Goal: Task Accomplishment & Management: Use online tool/utility

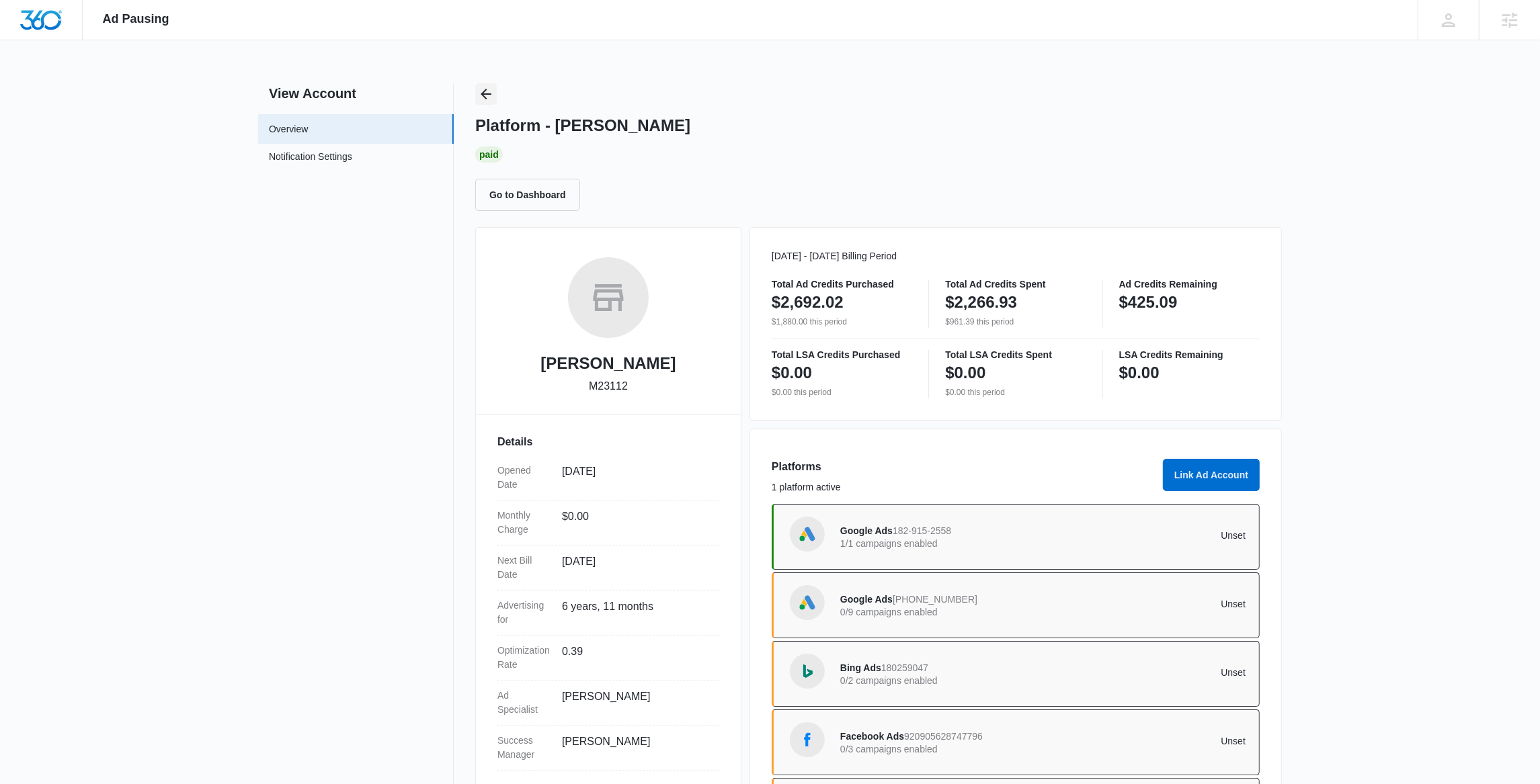
click at [485, 93] on icon "Back" at bounding box center [486, 94] width 11 height 11
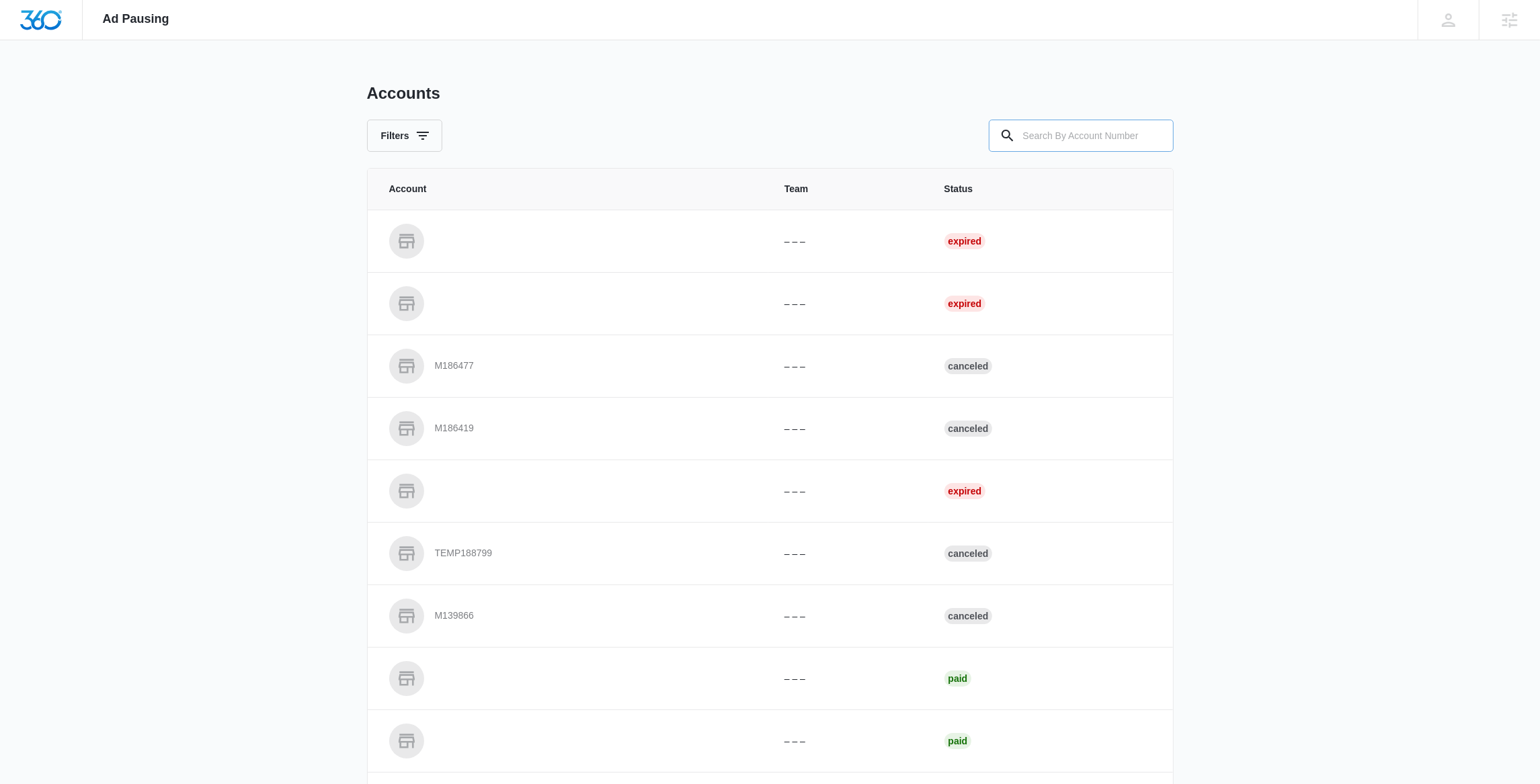
click at [1062, 137] on input "text" at bounding box center [1081, 135] width 185 height 32
paste input "M33004"
type input "M33004"
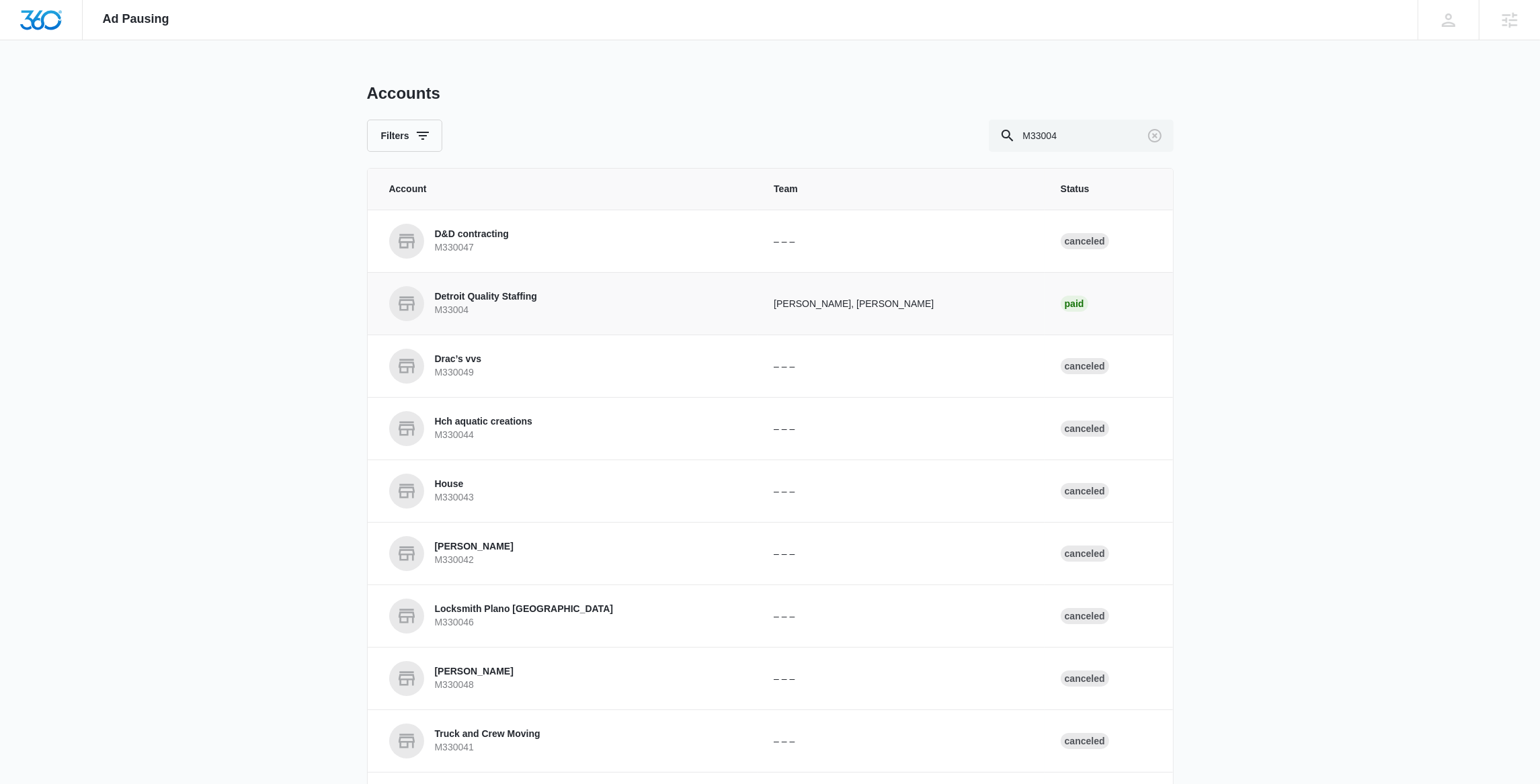
click at [492, 295] on p "Detroit Quality Staffing" at bounding box center [486, 297] width 102 height 14
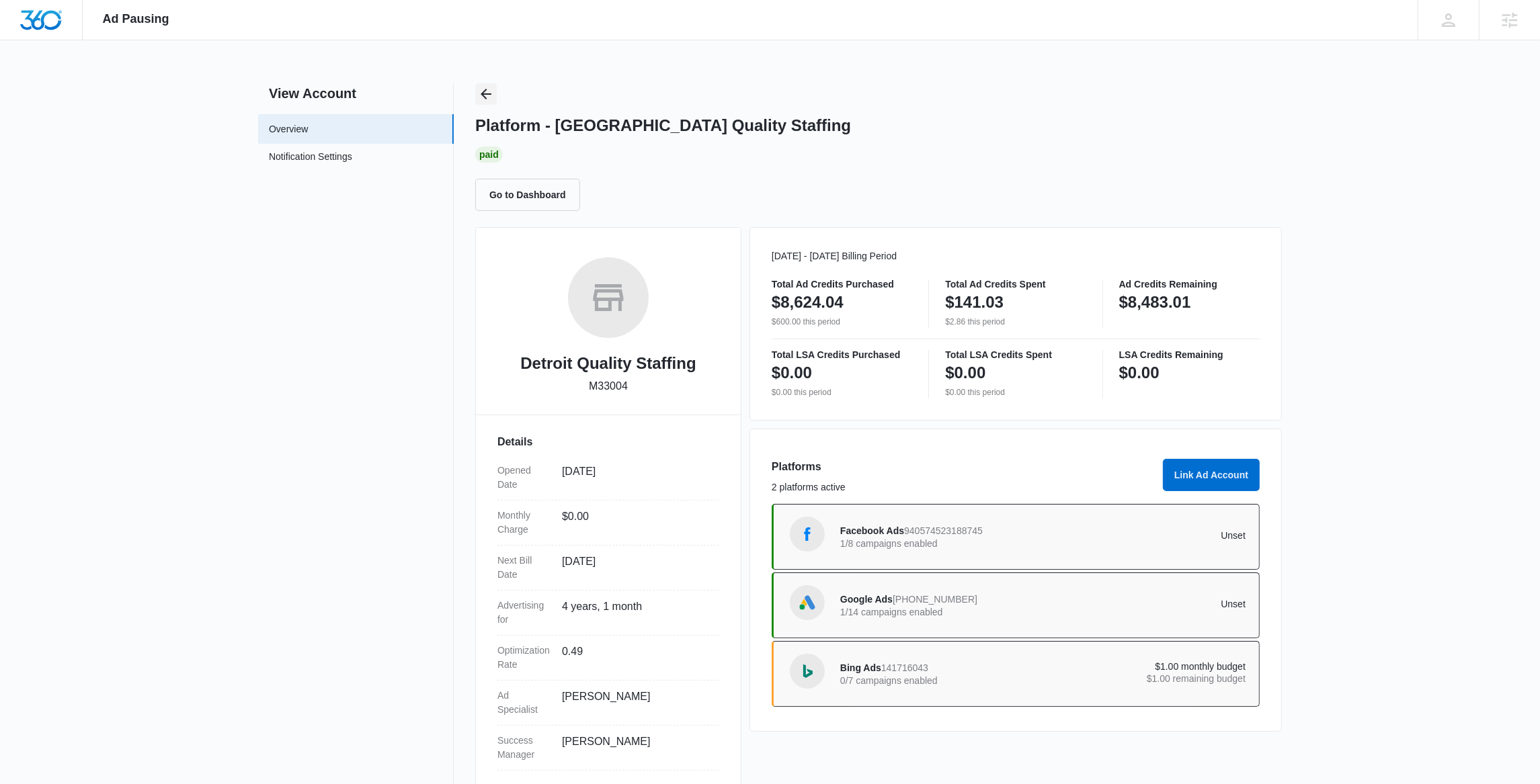
click at [482, 96] on icon "Back" at bounding box center [486, 94] width 16 height 16
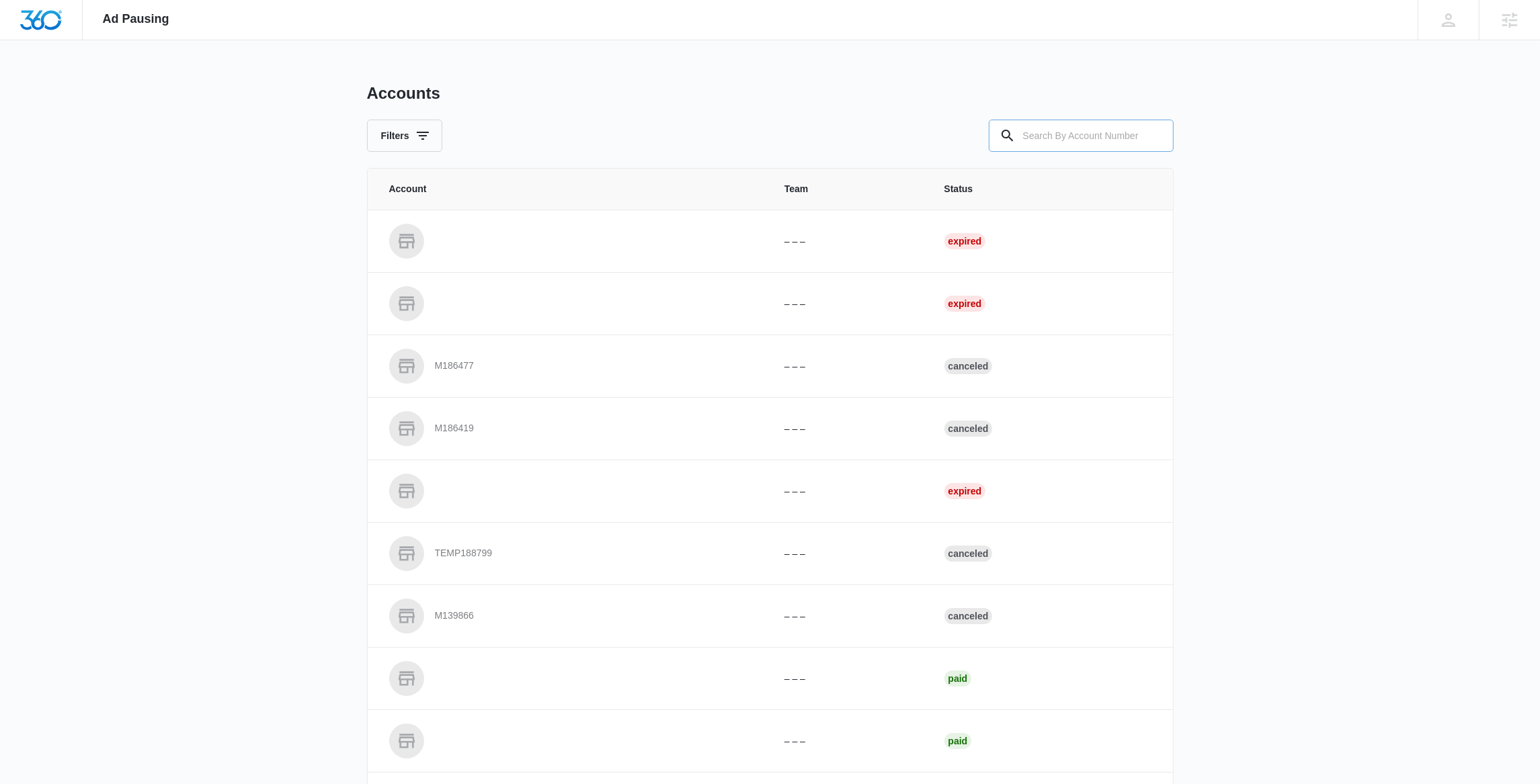
click at [1103, 131] on input "text" at bounding box center [1081, 135] width 185 height 32
paste input "M8609"
type input "M8609"
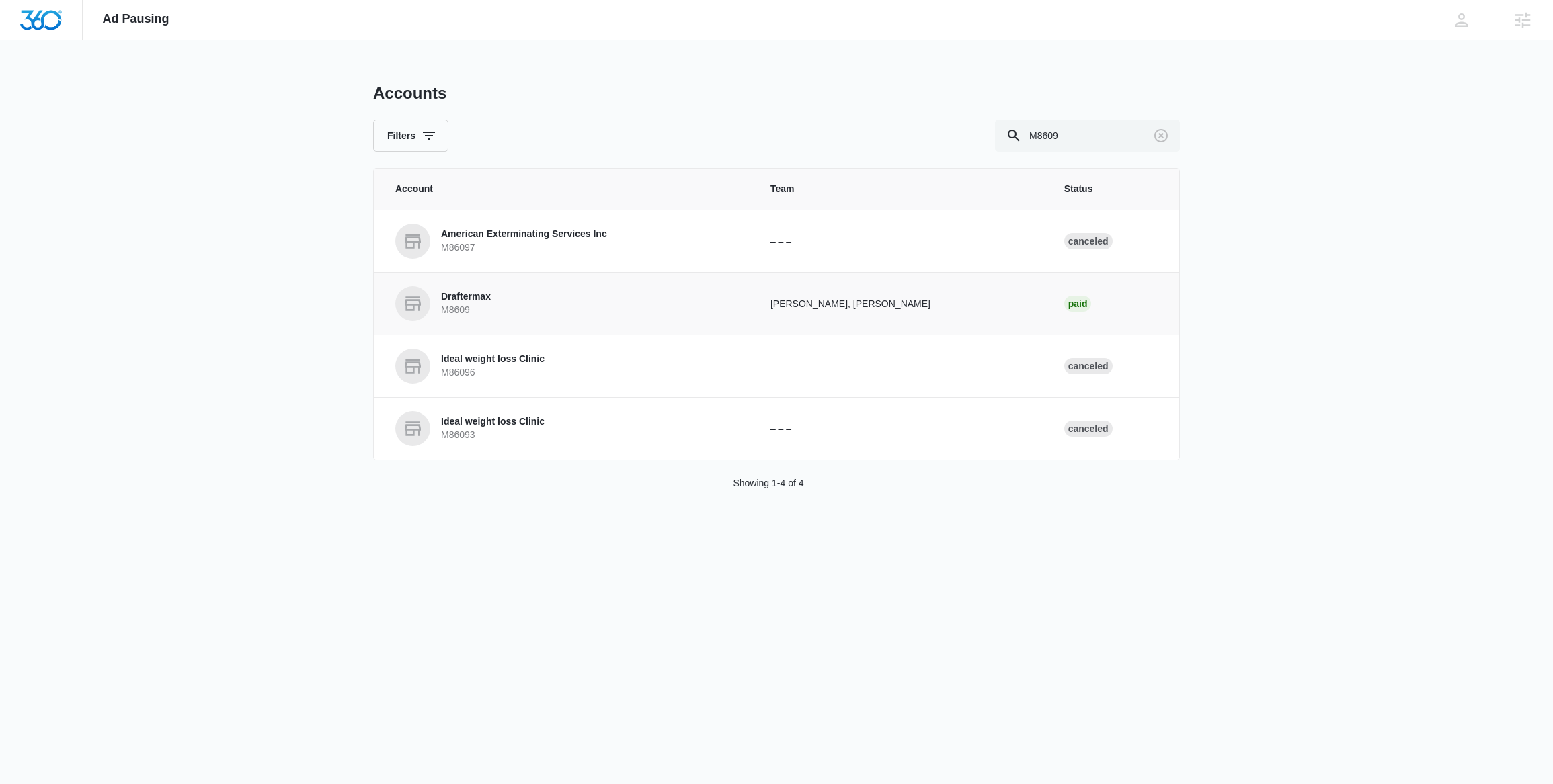
click at [515, 301] on link "Draftermax M8609" at bounding box center [567, 304] width 343 height 35
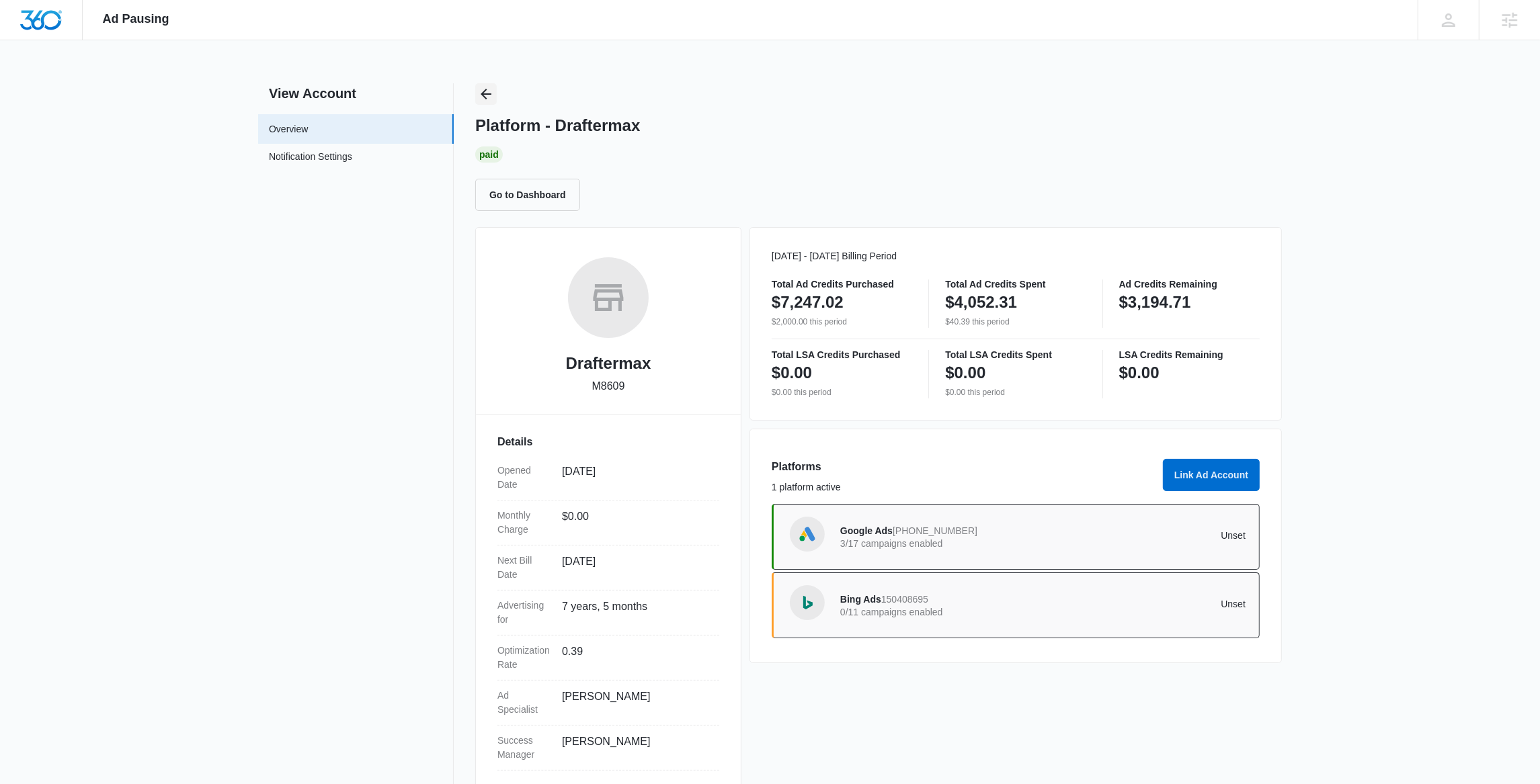
click at [486, 95] on icon "Back" at bounding box center [486, 94] width 16 height 16
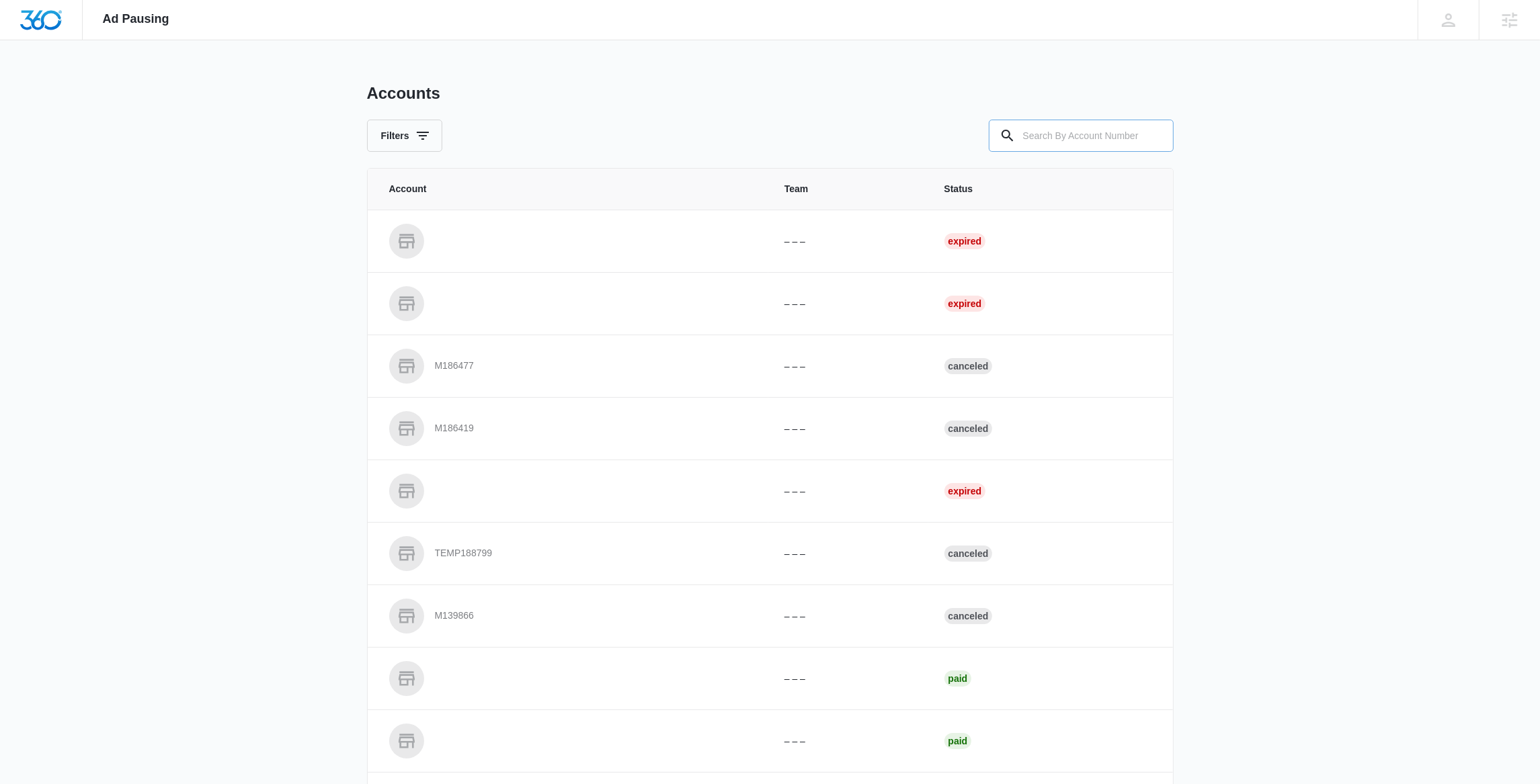
click at [1038, 137] on input "text" at bounding box center [1081, 135] width 185 height 32
paste input "M10022"
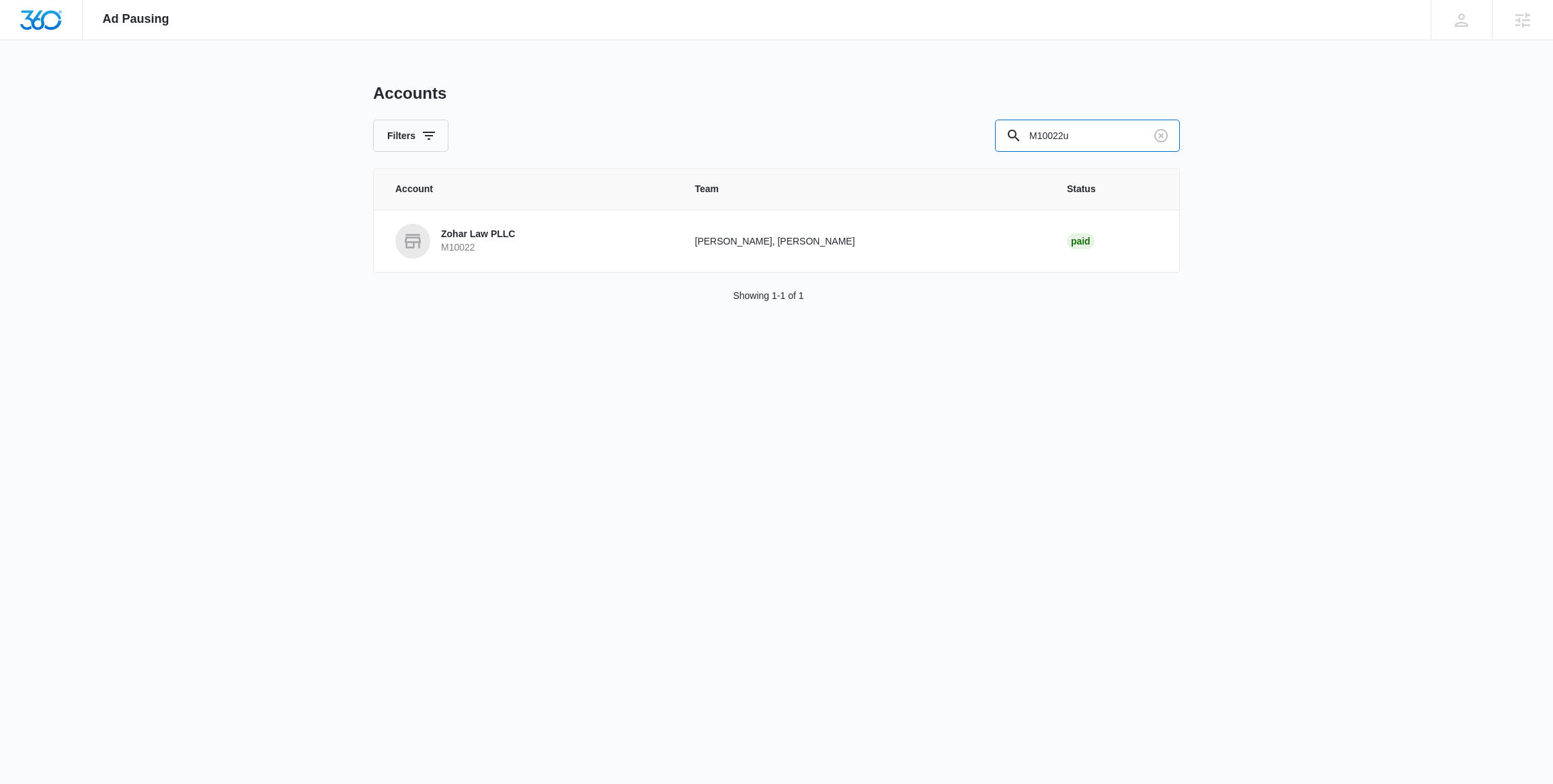
type input "M10022"
click at [489, 243] on p "M10022" at bounding box center [478, 248] width 74 height 14
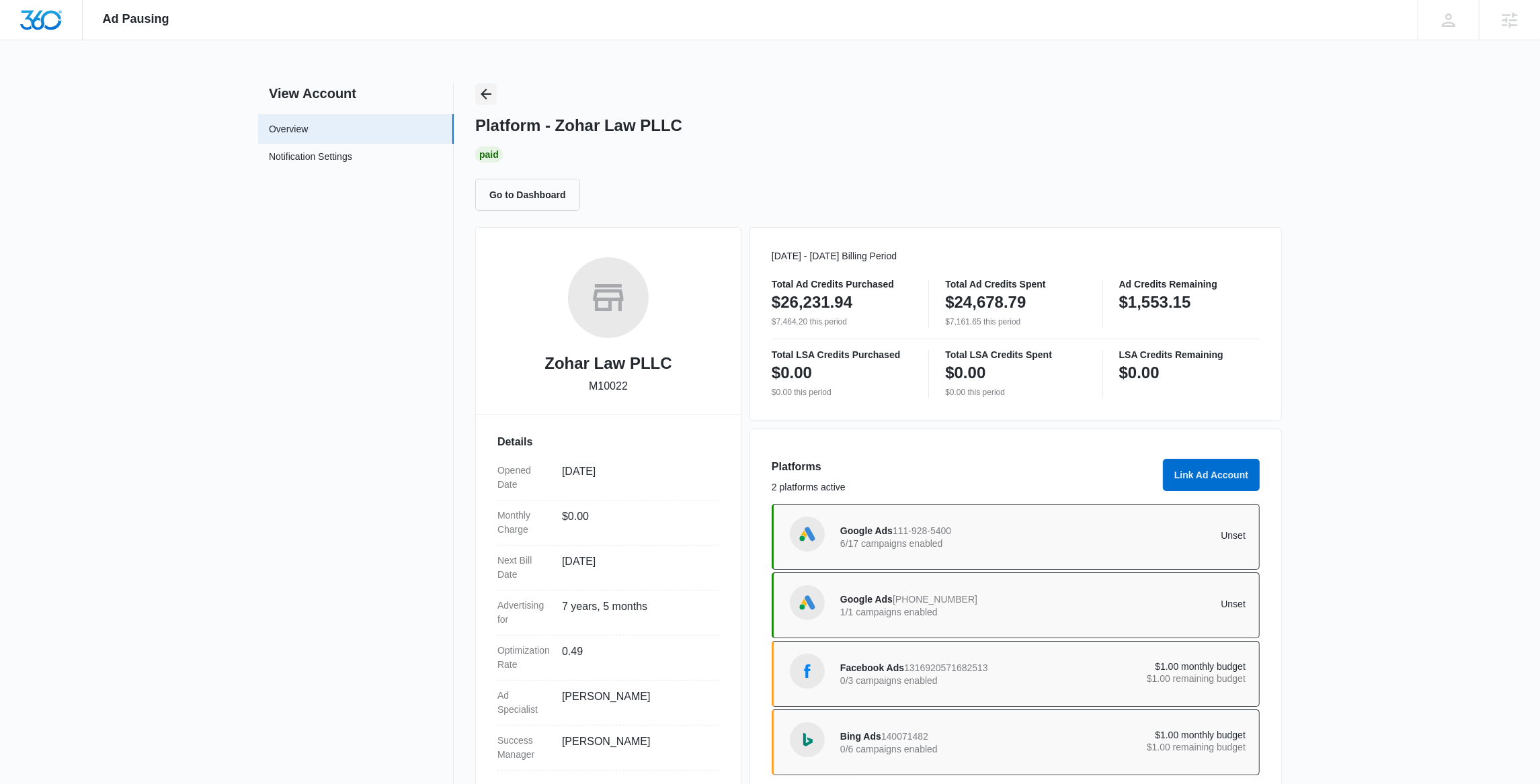
click at [479, 93] on icon "Back" at bounding box center [486, 94] width 16 height 16
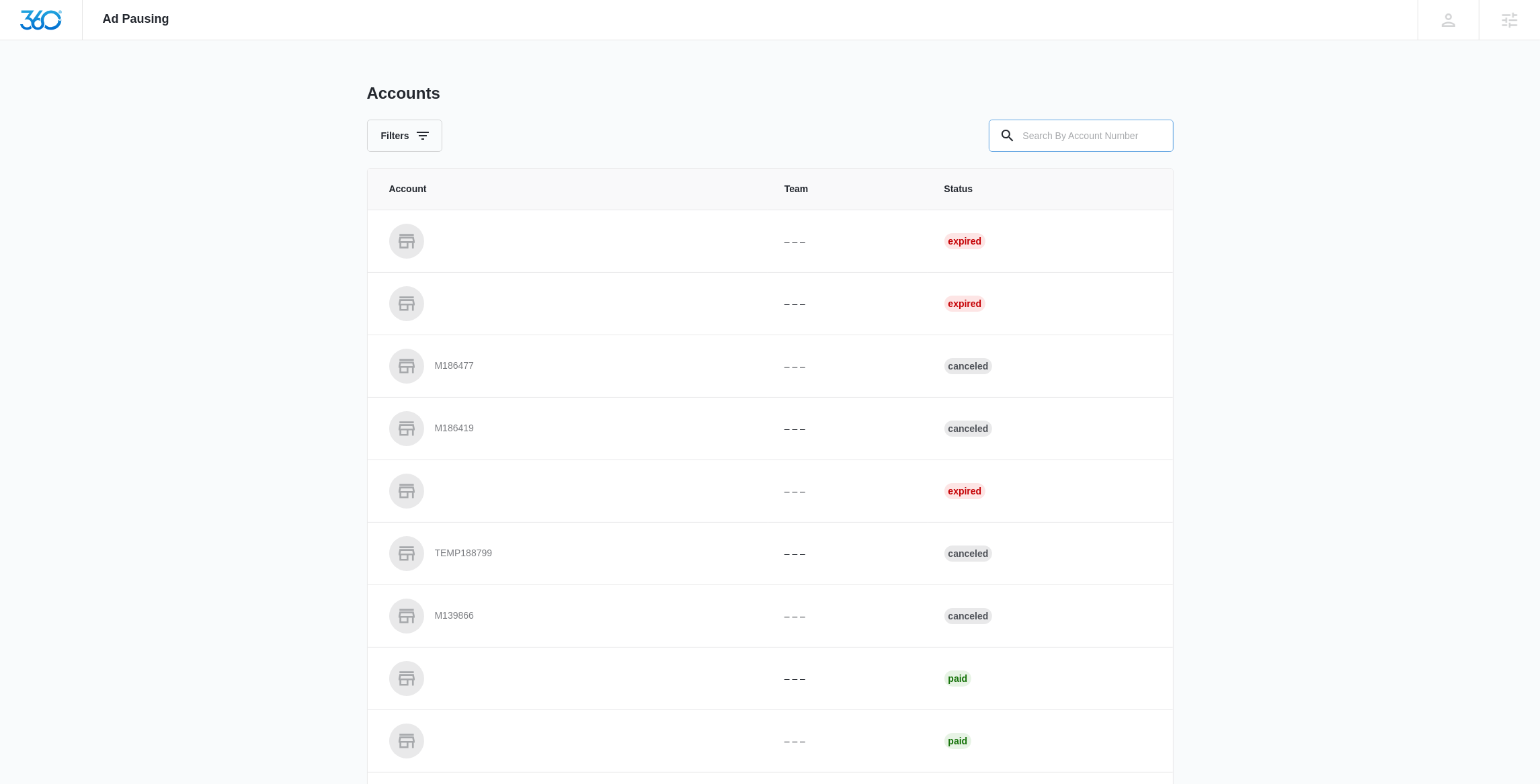
click at [1035, 136] on input "text" at bounding box center [1081, 135] width 185 height 32
paste input "M321945"
type input "M321945"
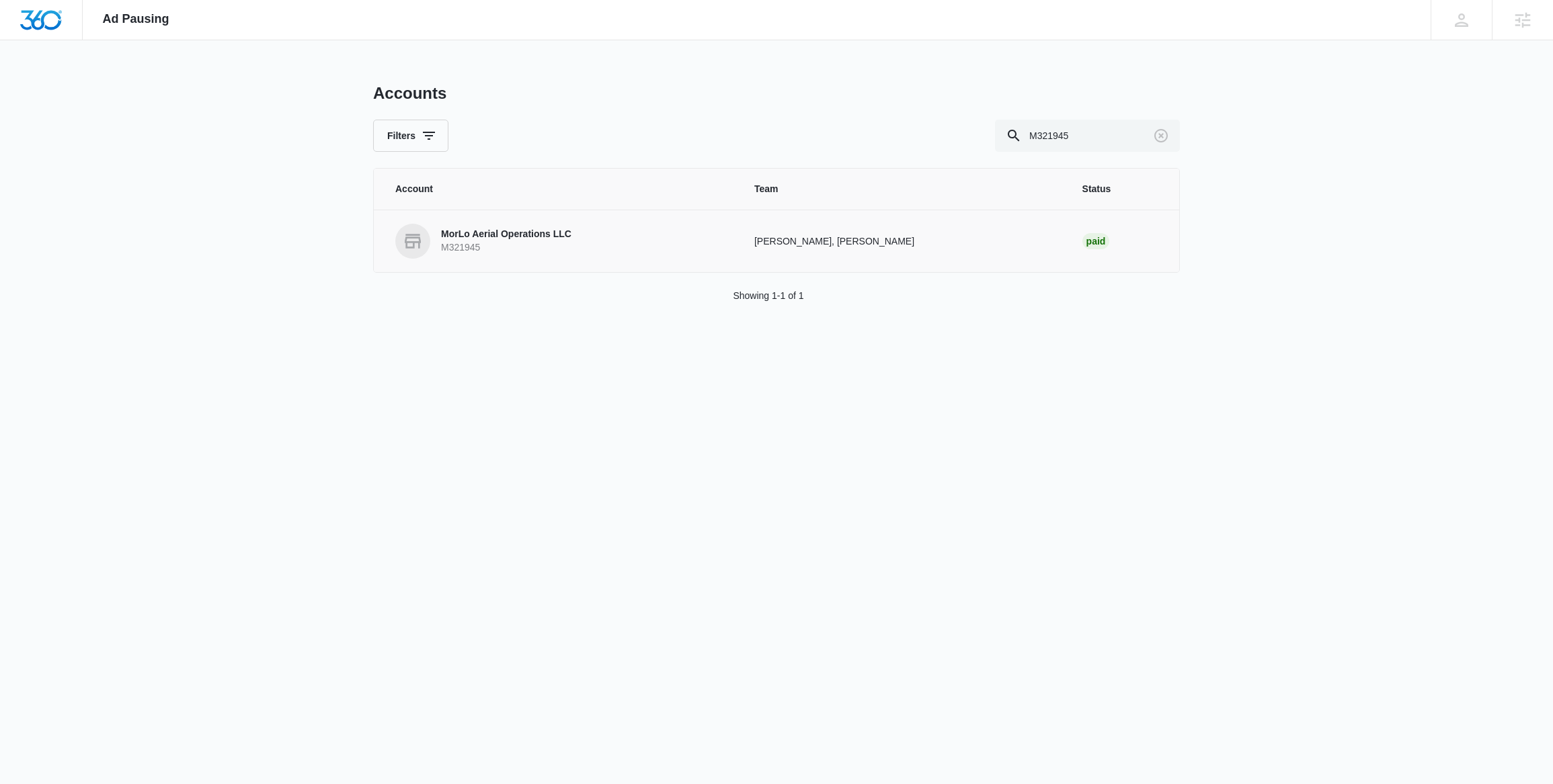
click at [450, 244] on p "M321945" at bounding box center [506, 248] width 130 height 14
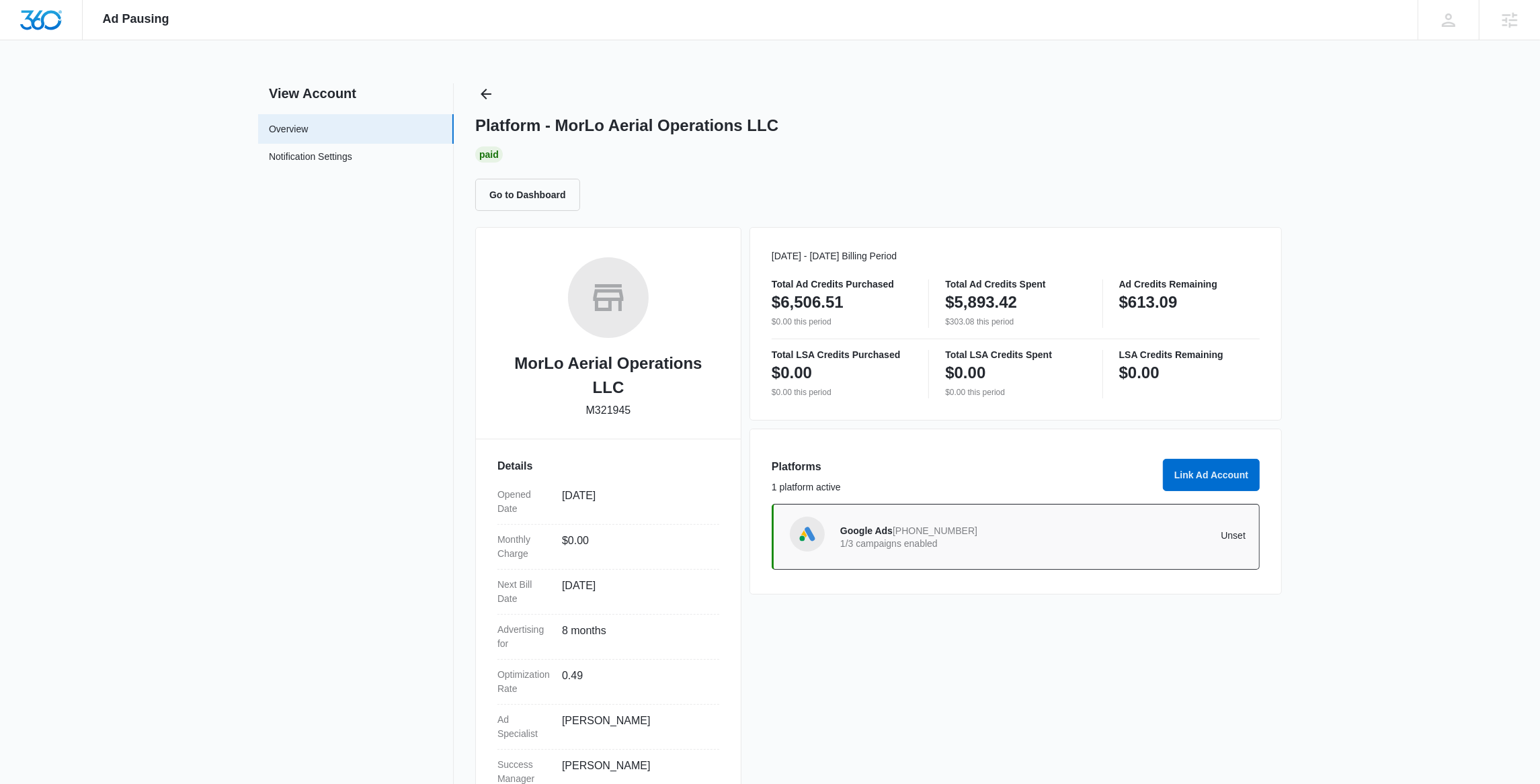
click at [919, 534] on span "[PHONE_NUMBER]" at bounding box center [935, 531] width 85 height 11
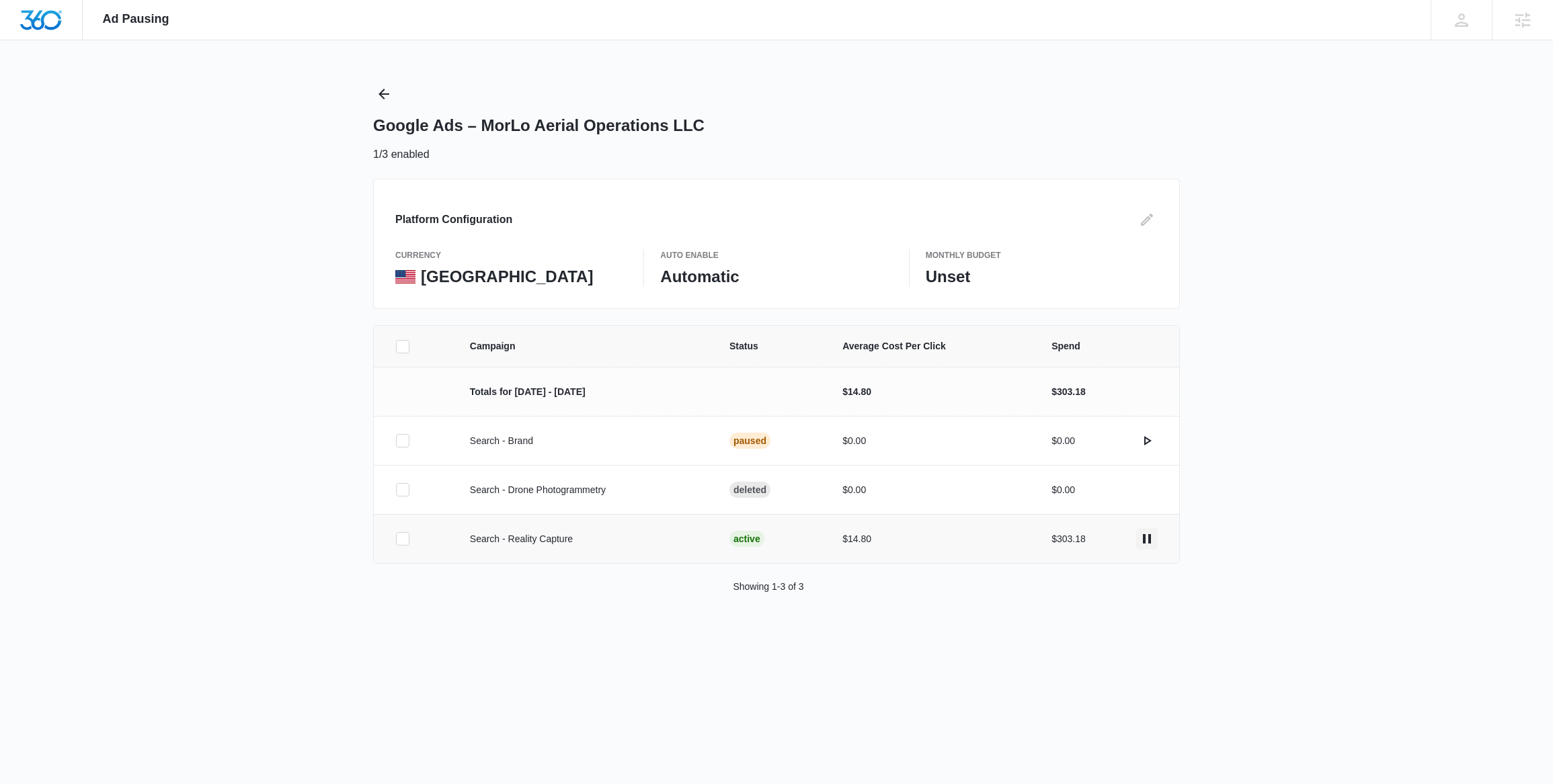
click at [1145, 541] on icon "actions.pause" at bounding box center [1147, 539] width 16 height 16
click at [384, 89] on icon "Back" at bounding box center [384, 94] width 16 height 16
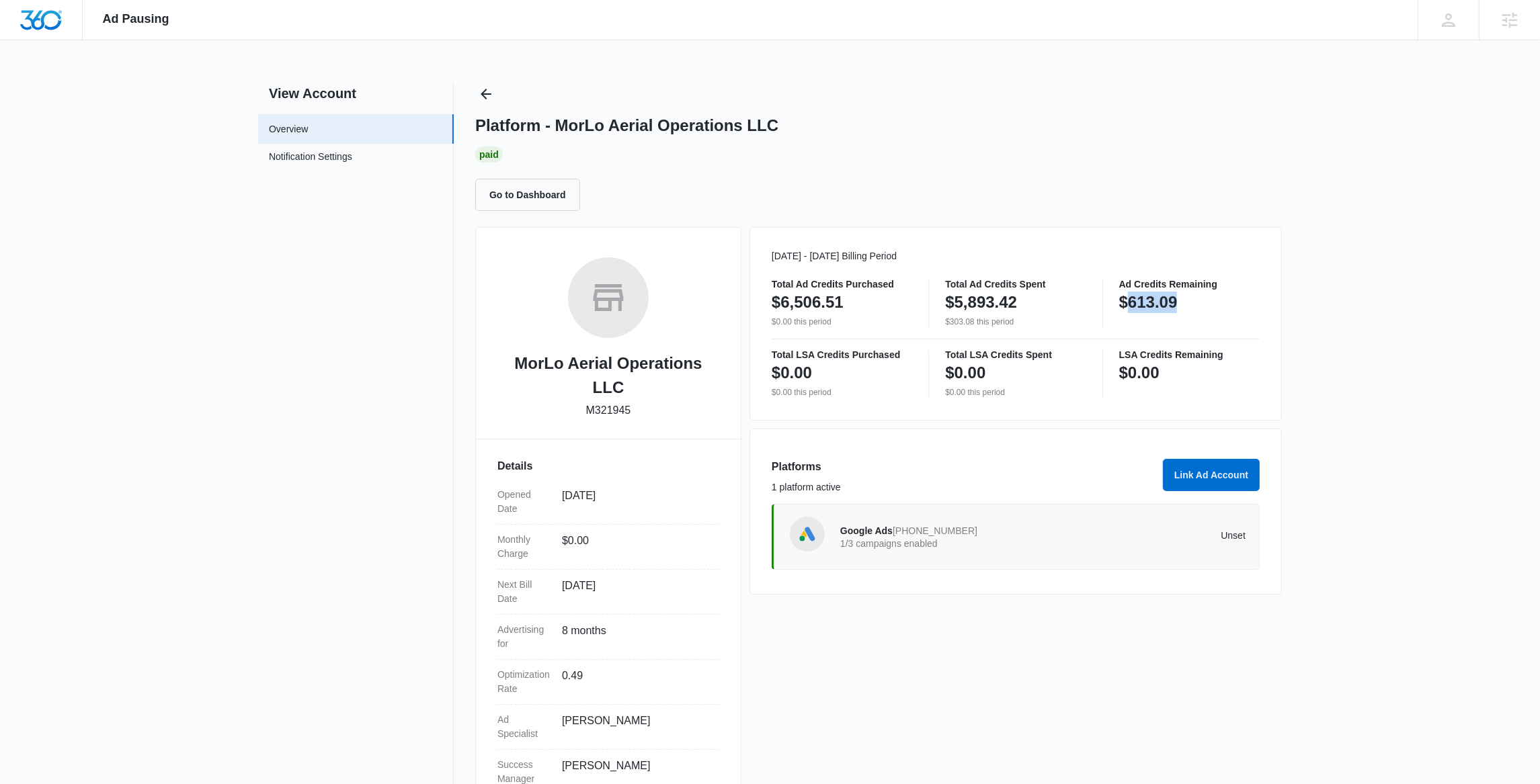
drag, startPoint x: 1127, startPoint y: 300, endPoint x: 1203, endPoint y: 306, distance: 76.2
click at [1203, 306] on div "$613.09" at bounding box center [1190, 302] width 141 height 27
copy p "613.09"
